Goal: Browse casually: Explore the website without a specific task or goal

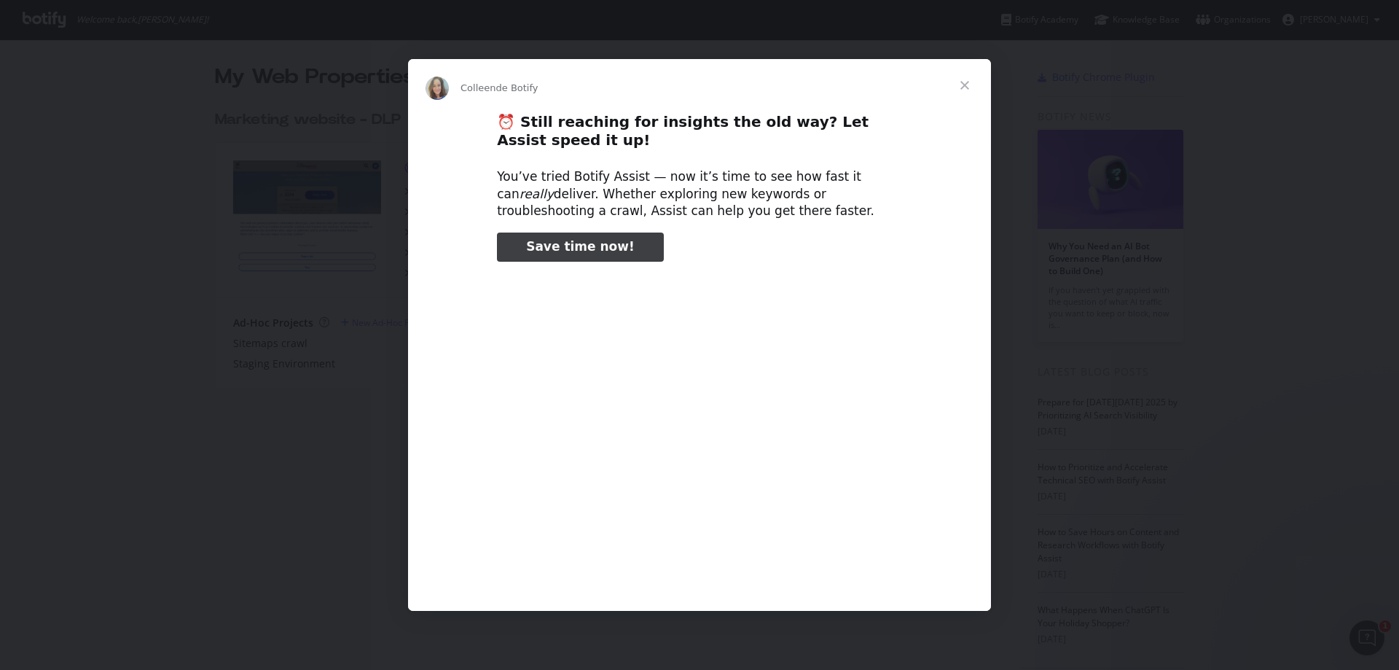
type input "239008"
click at [972, 83] on span "Fermer" at bounding box center [965, 85] width 52 height 52
